Goal: Task Accomplishment & Management: Manage account settings

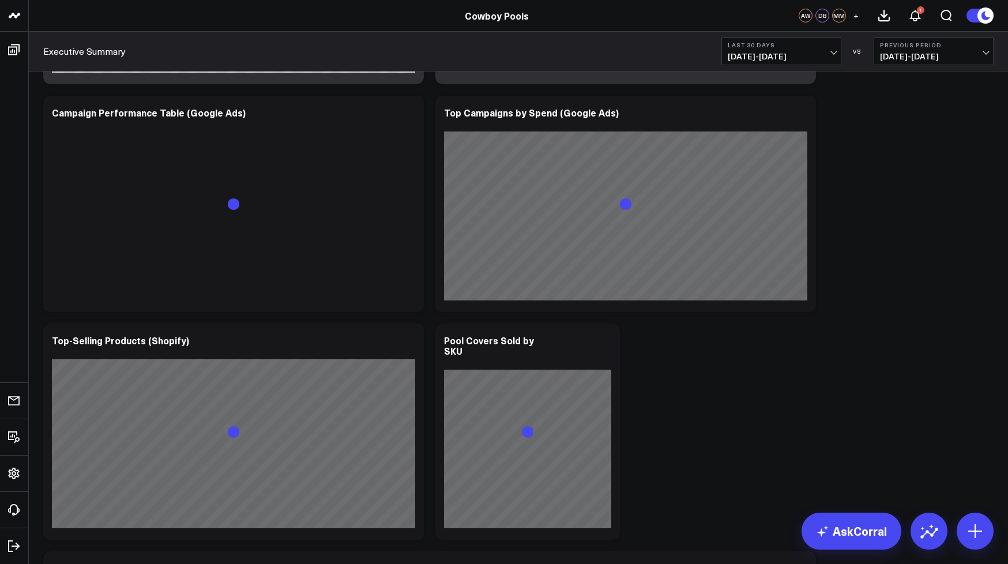
scroll to position [952, 0]
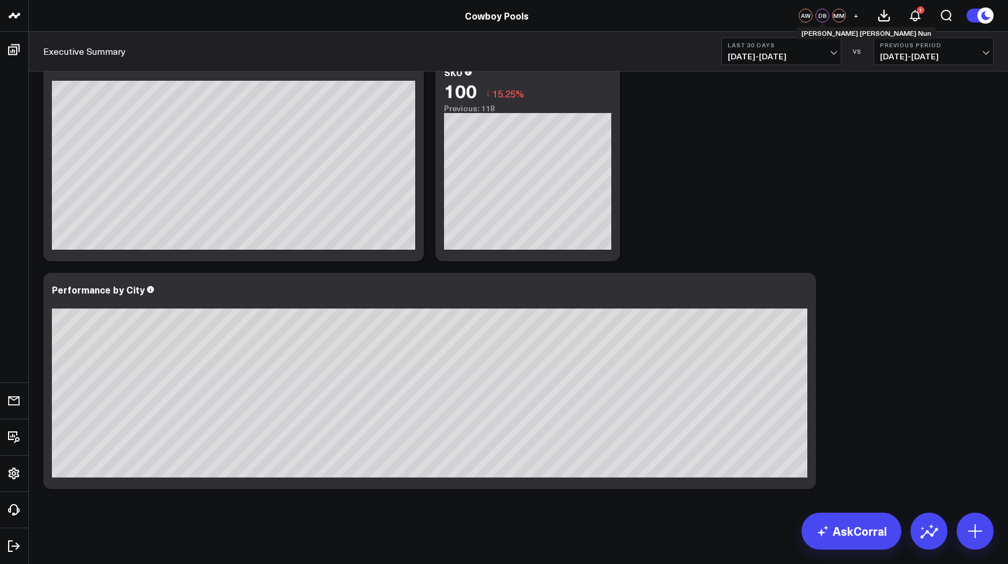
click at [824, 16] on div "DB" at bounding box center [823, 16] width 14 height 14
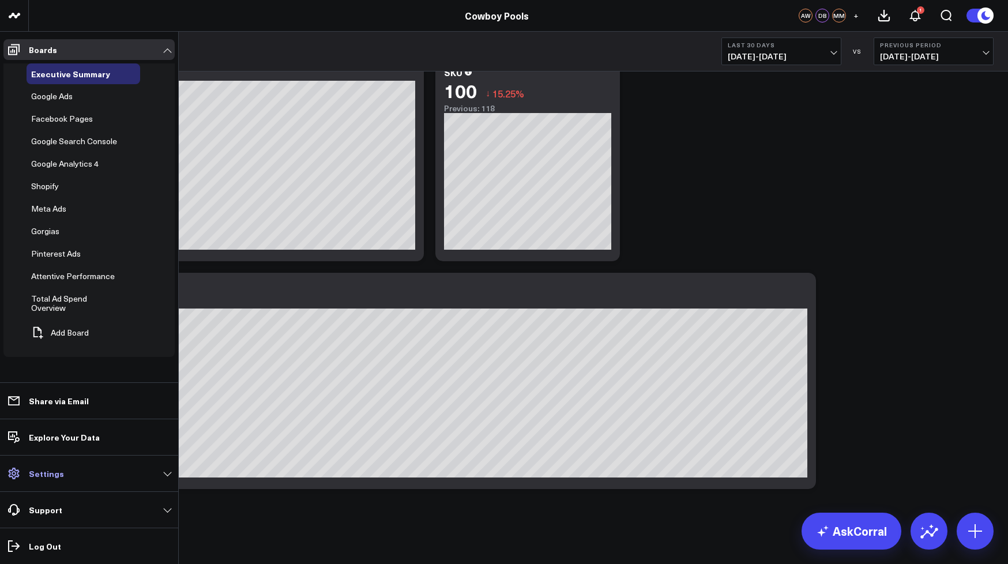
click at [41, 478] on p "Settings" at bounding box center [46, 473] width 35 height 9
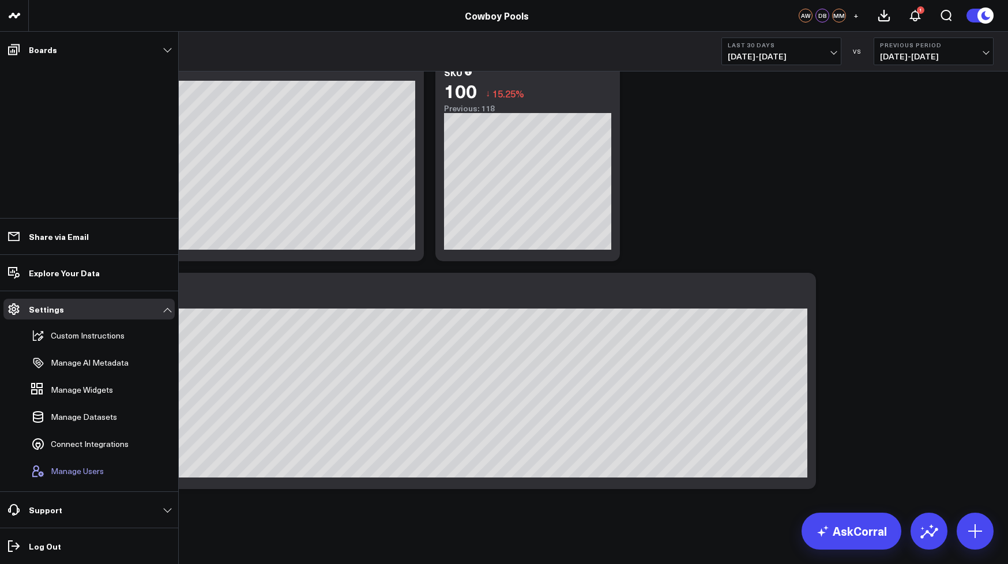
click at [78, 461] on button "Manage Users" at bounding box center [65, 471] width 77 height 25
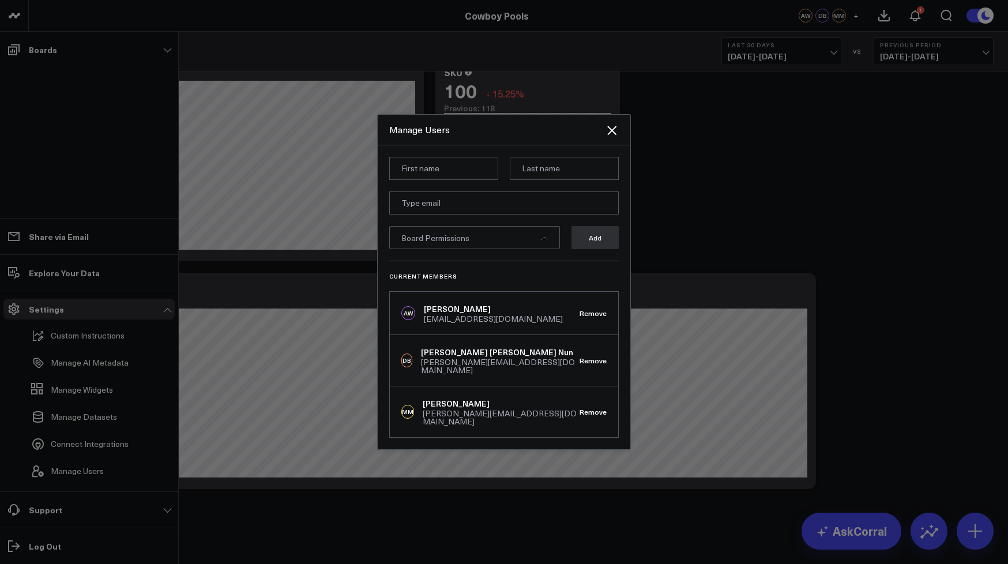
click at [454, 243] on span "Board Permissions" at bounding box center [435, 237] width 68 height 11
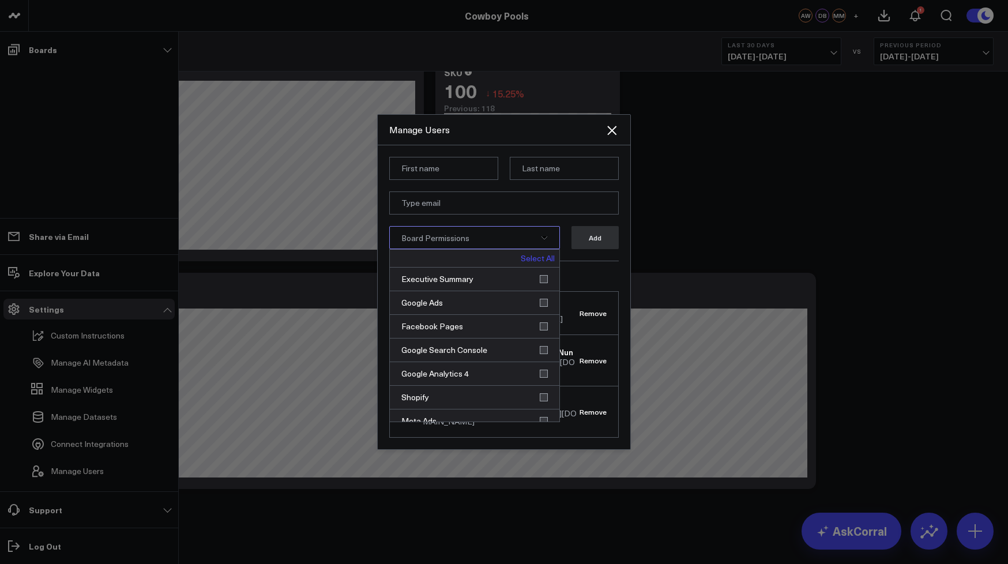
click at [527, 262] on link "Select All" at bounding box center [538, 258] width 34 height 8
click at [480, 179] on input at bounding box center [443, 168] width 109 height 23
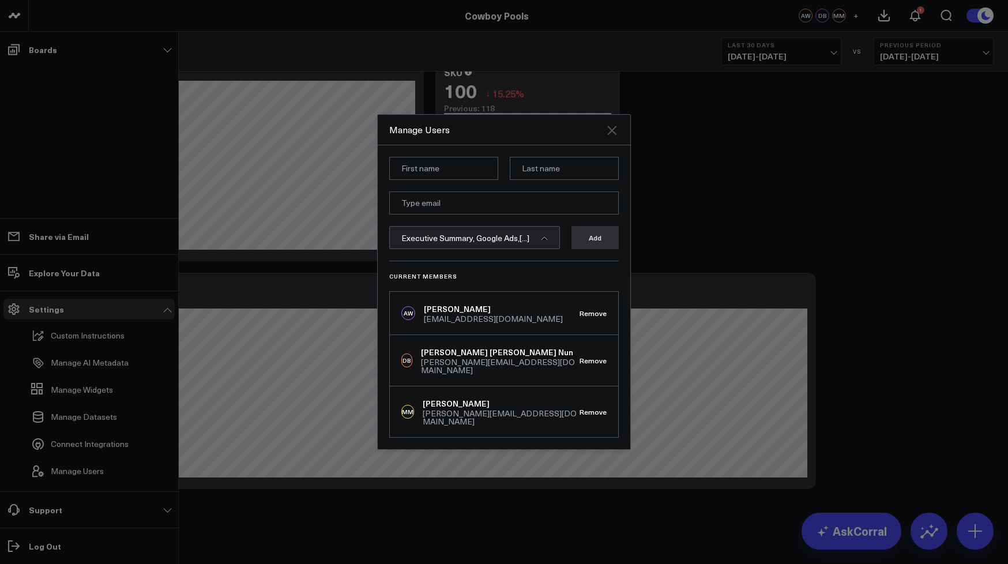
click at [614, 135] on icon "Close" at bounding box center [611, 130] width 9 height 9
